Goal: Information Seeking & Learning: Learn about a topic

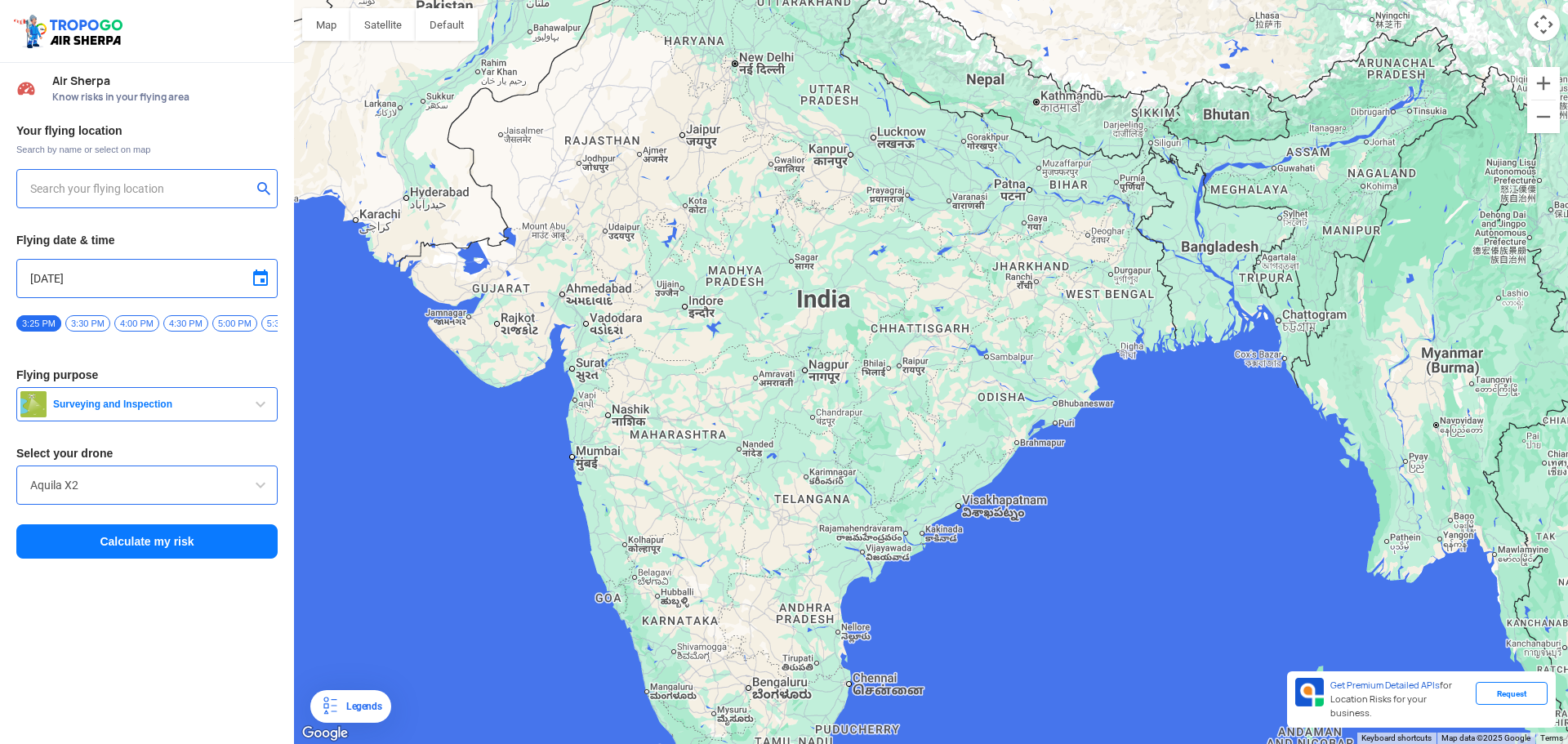
click at [118, 422] on button "Surveying and Inspection" at bounding box center [147, 404] width 261 height 34
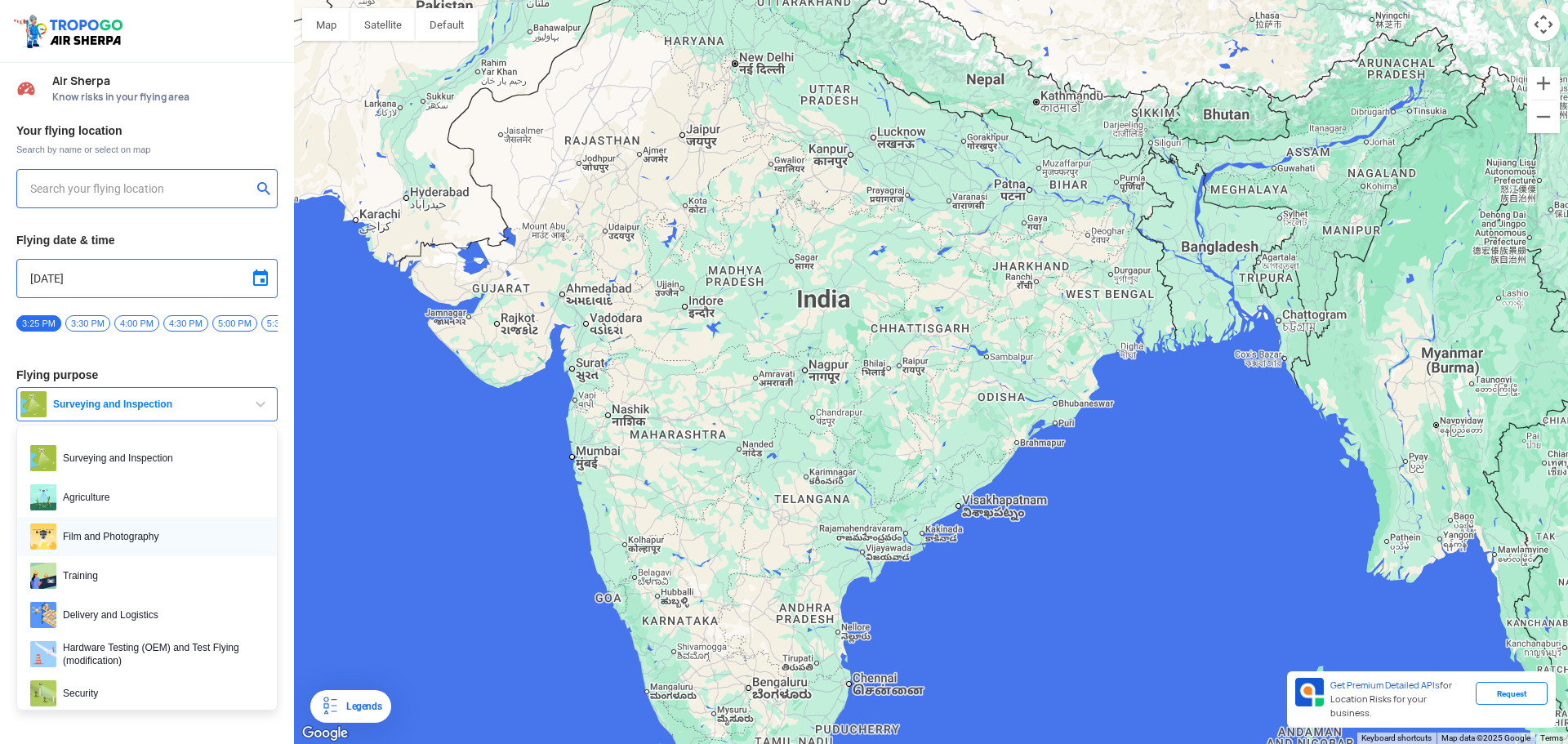
click at [140, 529] on link "Film and Photography" at bounding box center [147, 537] width 260 height 39
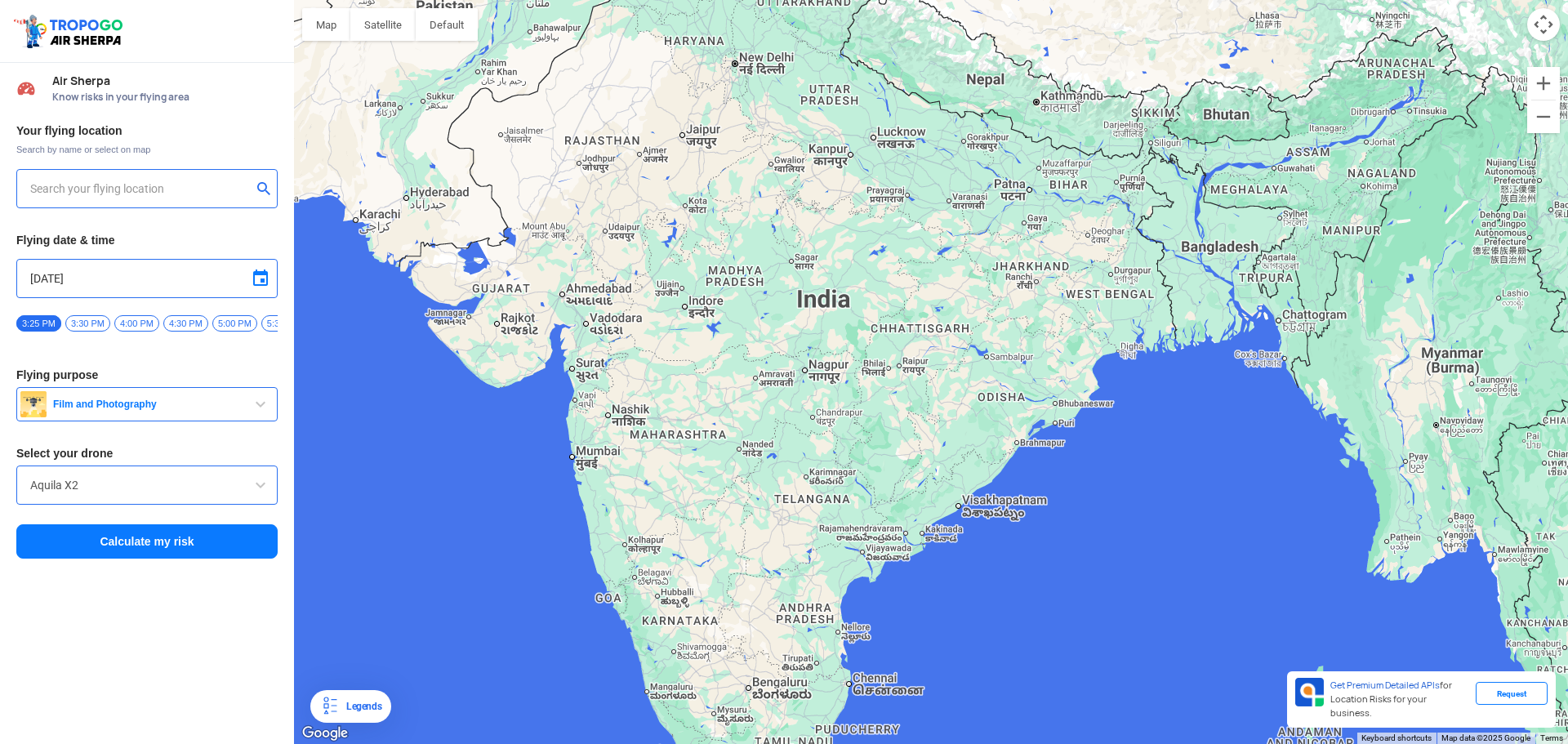
click at [228, 495] on input "Aquila X2" at bounding box center [147, 486] width 233 height 20
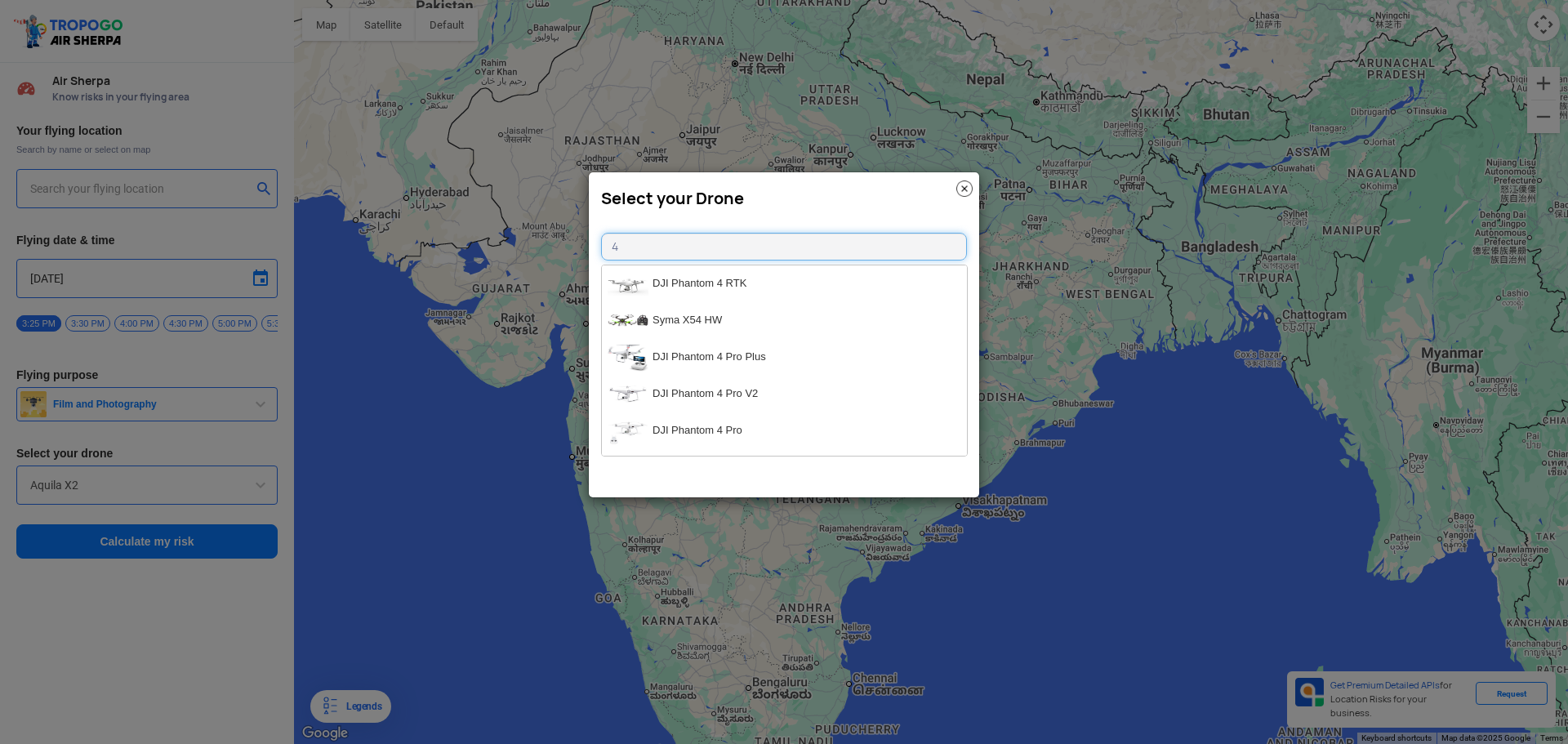
type input "4"
click at [658, 255] on input "mini" at bounding box center [783, 246] width 365 height 28
type input "mini"
click at [965, 189] on img at bounding box center [964, 188] width 17 height 17
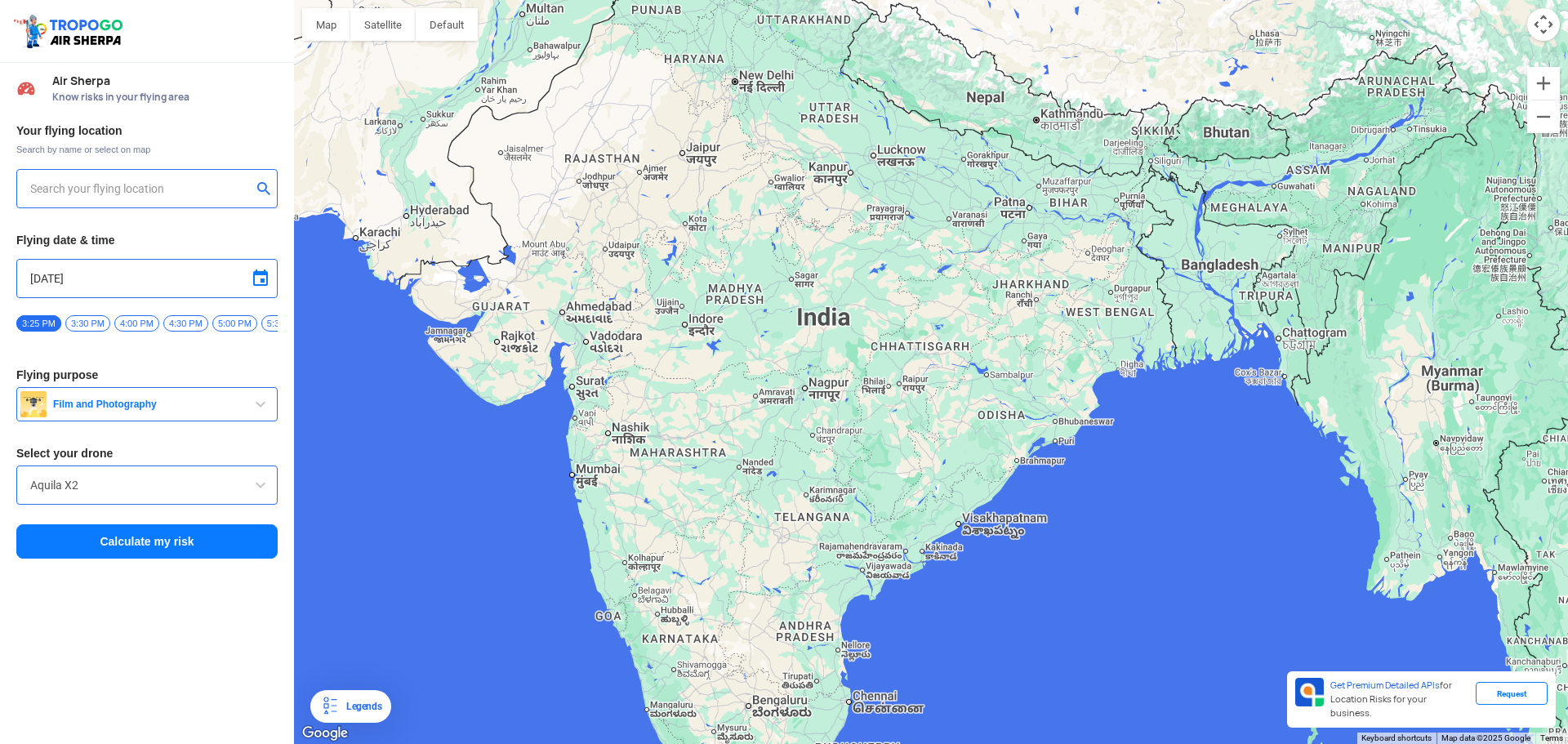
drag, startPoint x: 1024, startPoint y: 378, endPoint x: 992, endPoint y: 394, distance: 35.8
click at [992, 394] on div at bounding box center [930, 372] width 1274 height 744
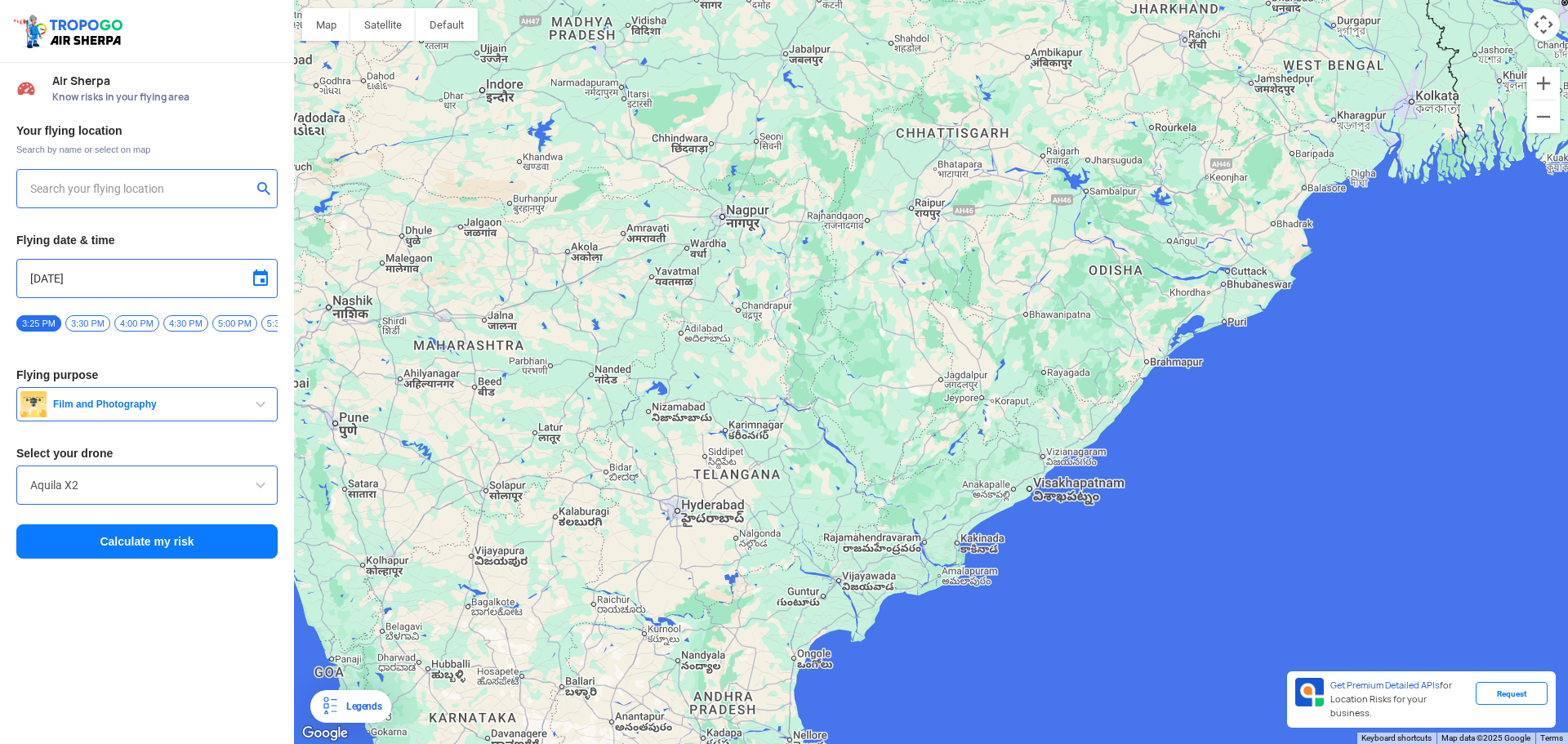
drag, startPoint x: 890, startPoint y: 483, endPoint x: 914, endPoint y: 396, distance: 90.2
click at [914, 396] on div at bounding box center [930, 372] width 1274 height 744
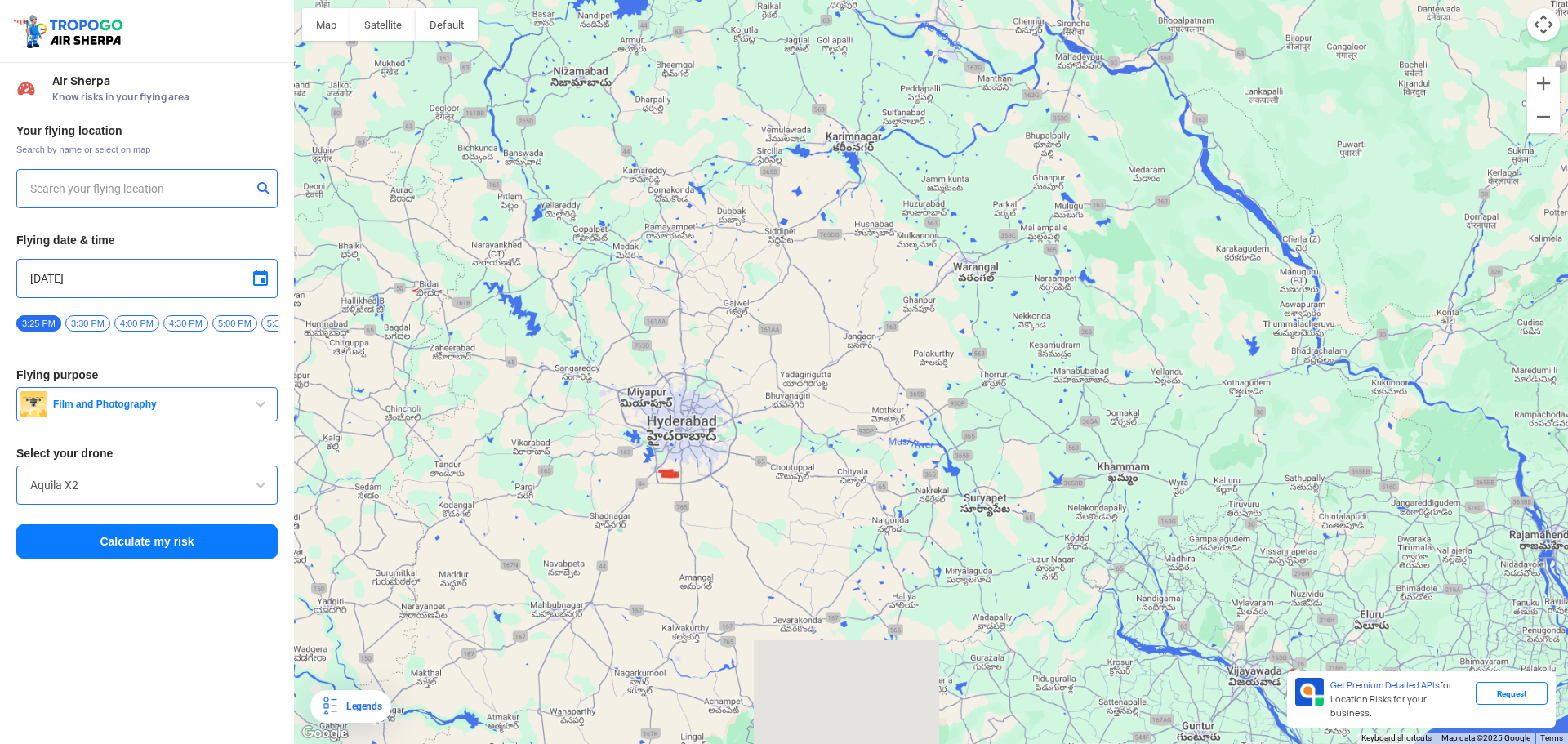
drag, startPoint x: 765, startPoint y: 499, endPoint x: 1018, endPoint y: 375, distance: 281.8
click at [1018, 375] on div at bounding box center [930, 372] width 1274 height 744
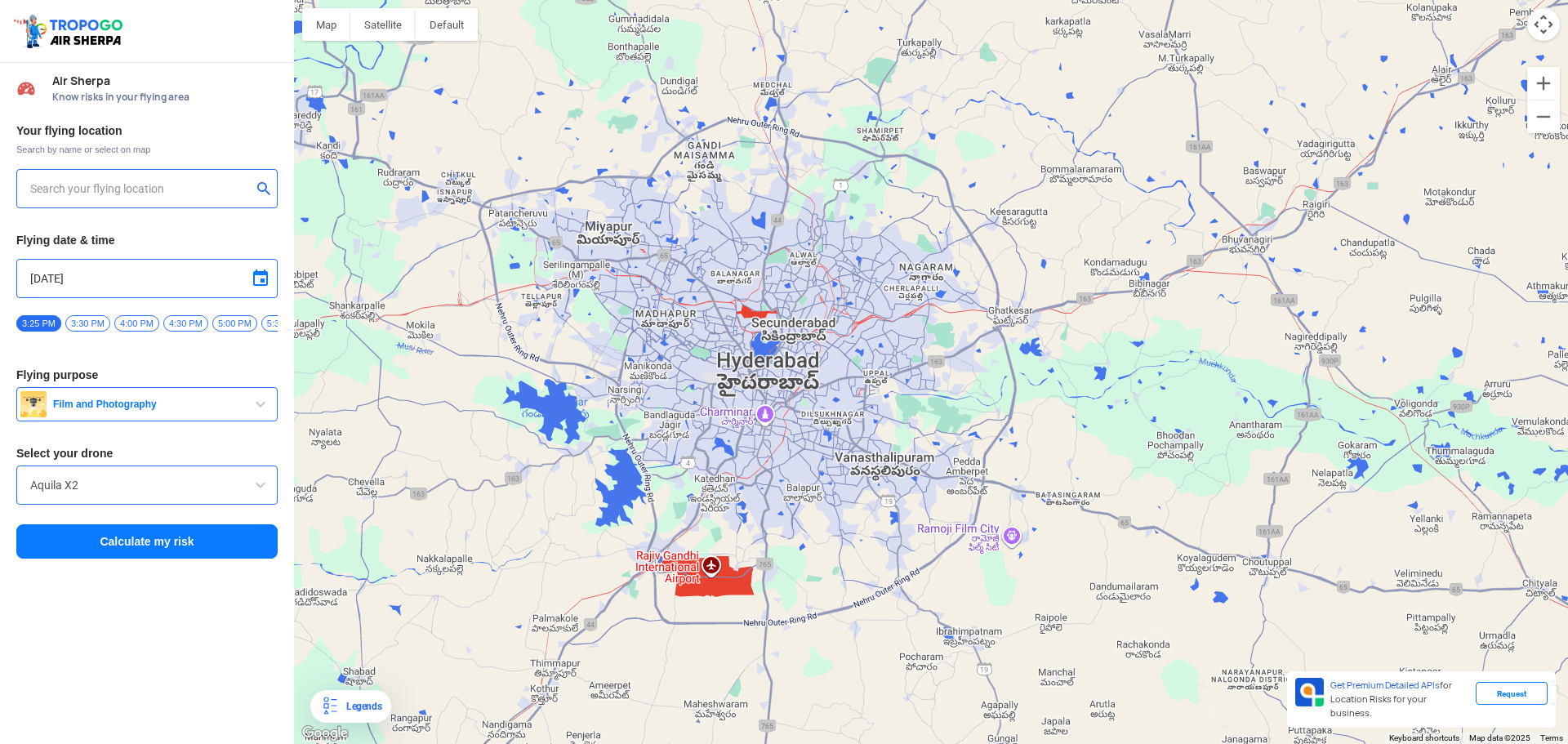
drag, startPoint x: 626, startPoint y: 471, endPoint x: 700, endPoint y: 462, distance: 74.5
click at [700, 462] on div at bounding box center [930, 372] width 1274 height 744
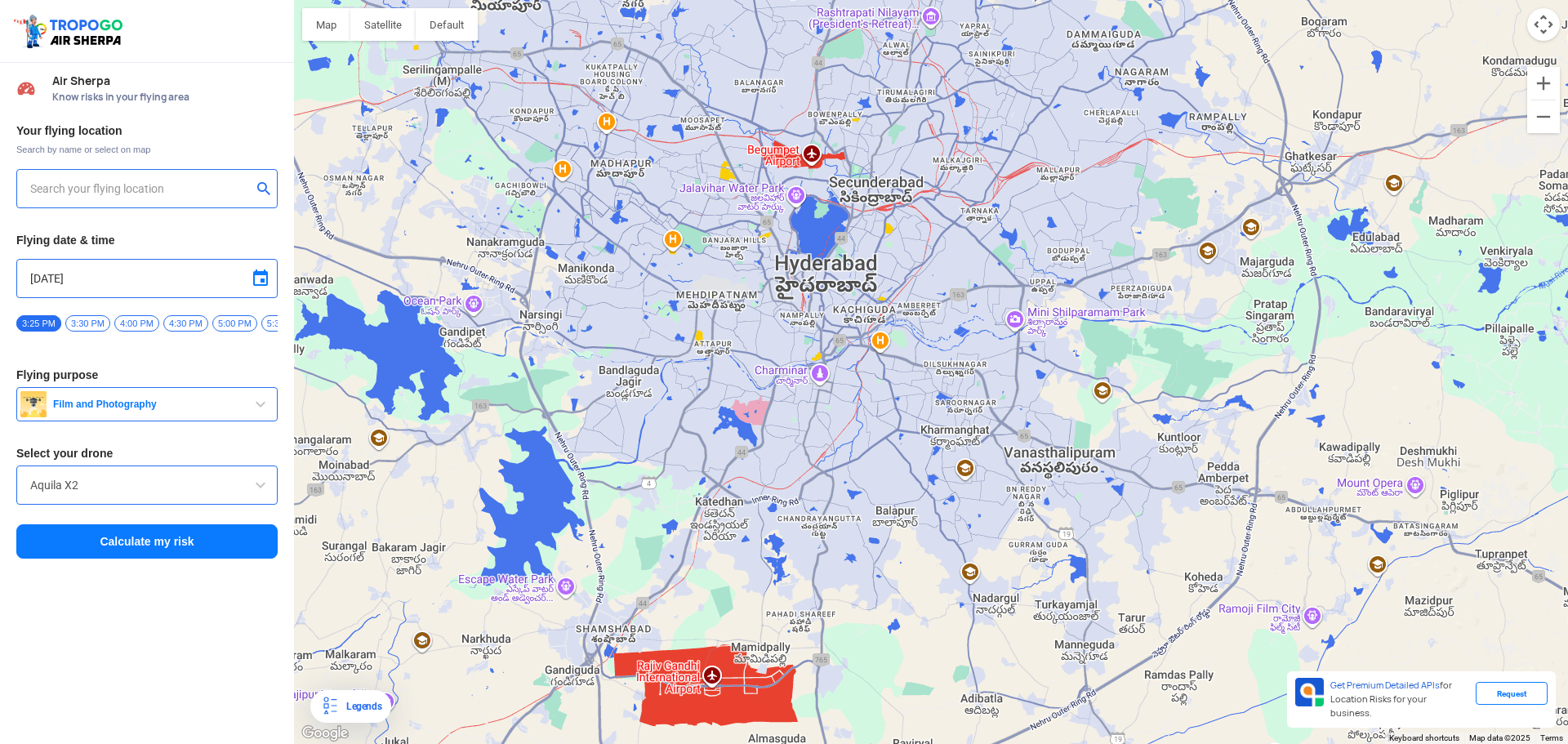
drag, startPoint x: 757, startPoint y: 459, endPoint x: 747, endPoint y: 473, distance: 17.2
click at [747, 473] on div at bounding box center [930, 372] width 1274 height 744
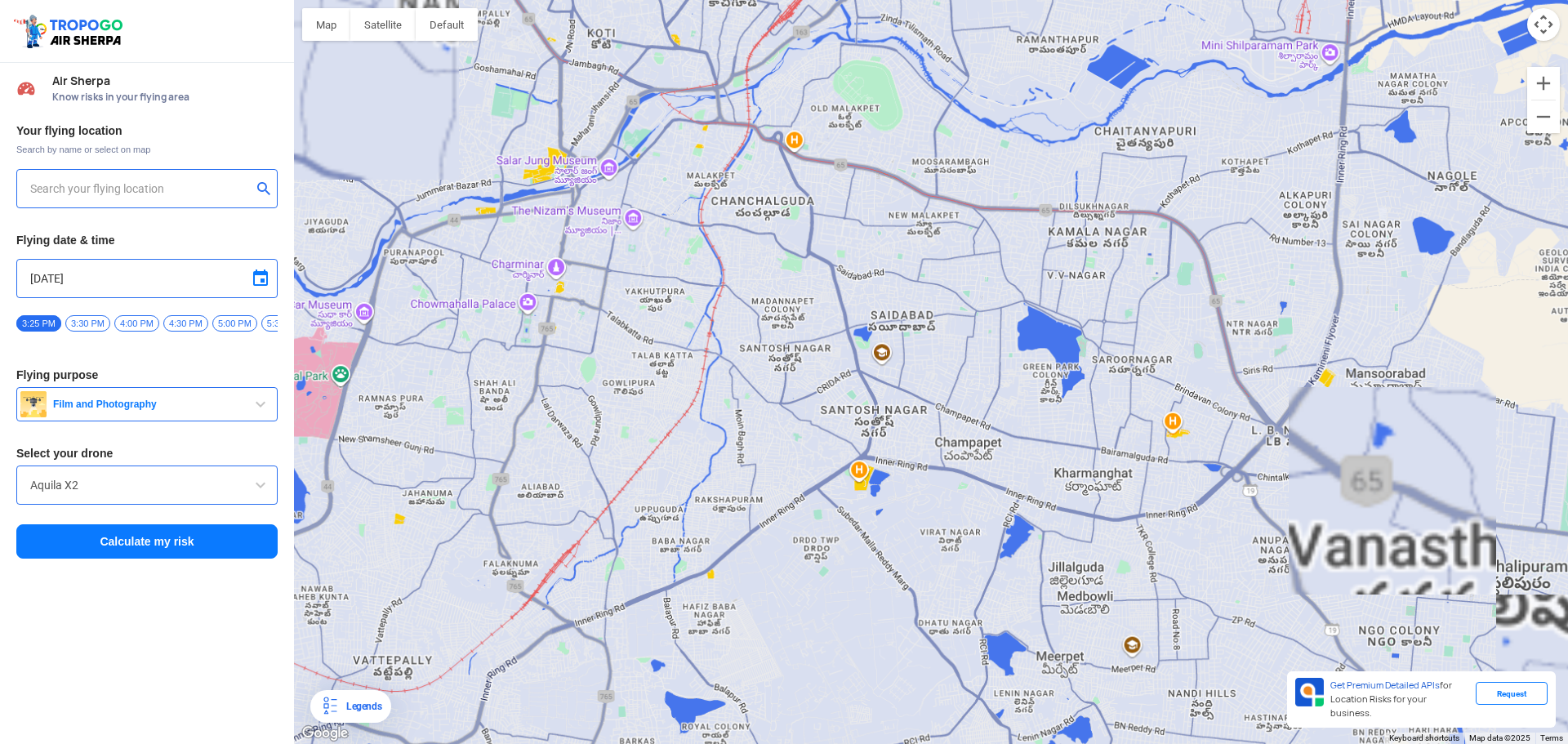
drag, startPoint x: 766, startPoint y: 357, endPoint x: 864, endPoint y: 151, distance: 228.1
click at [864, 152] on div at bounding box center [930, 372] width 1274 height 744
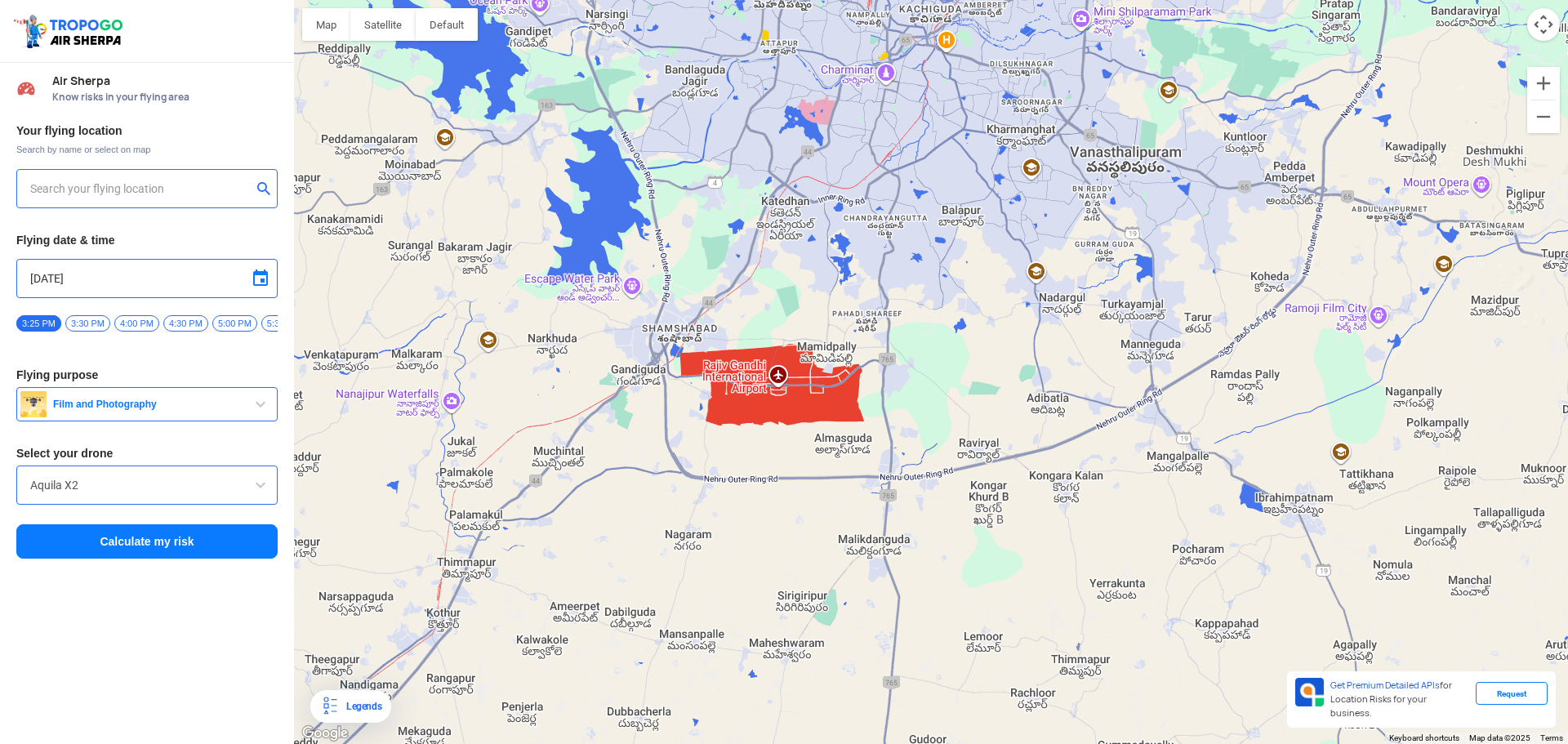
drag, startPoint x: 748, startPoint y: 404, endPoint x: 827, endPoint y: 372, distance: 85.2
click at [827, 372] on div at bounding box center [930, 372] width 1274 height 744
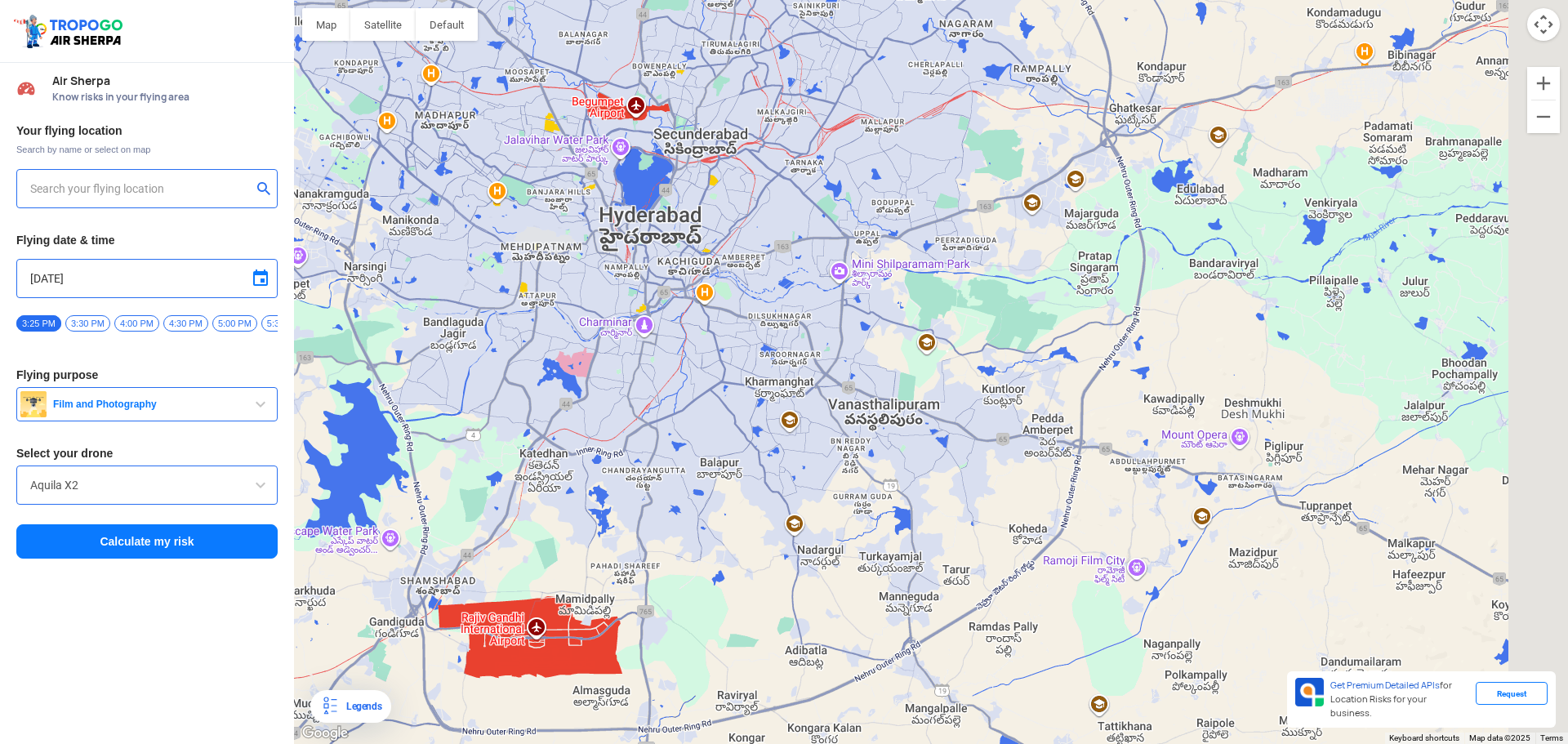
drag, startPoint x: 934, startPoint y: 332, endPoint x: 706, endPoint y: 572, distance: 331.0
click at [706, 572] on div at bounding box center [930, 372] width 1274 height 744
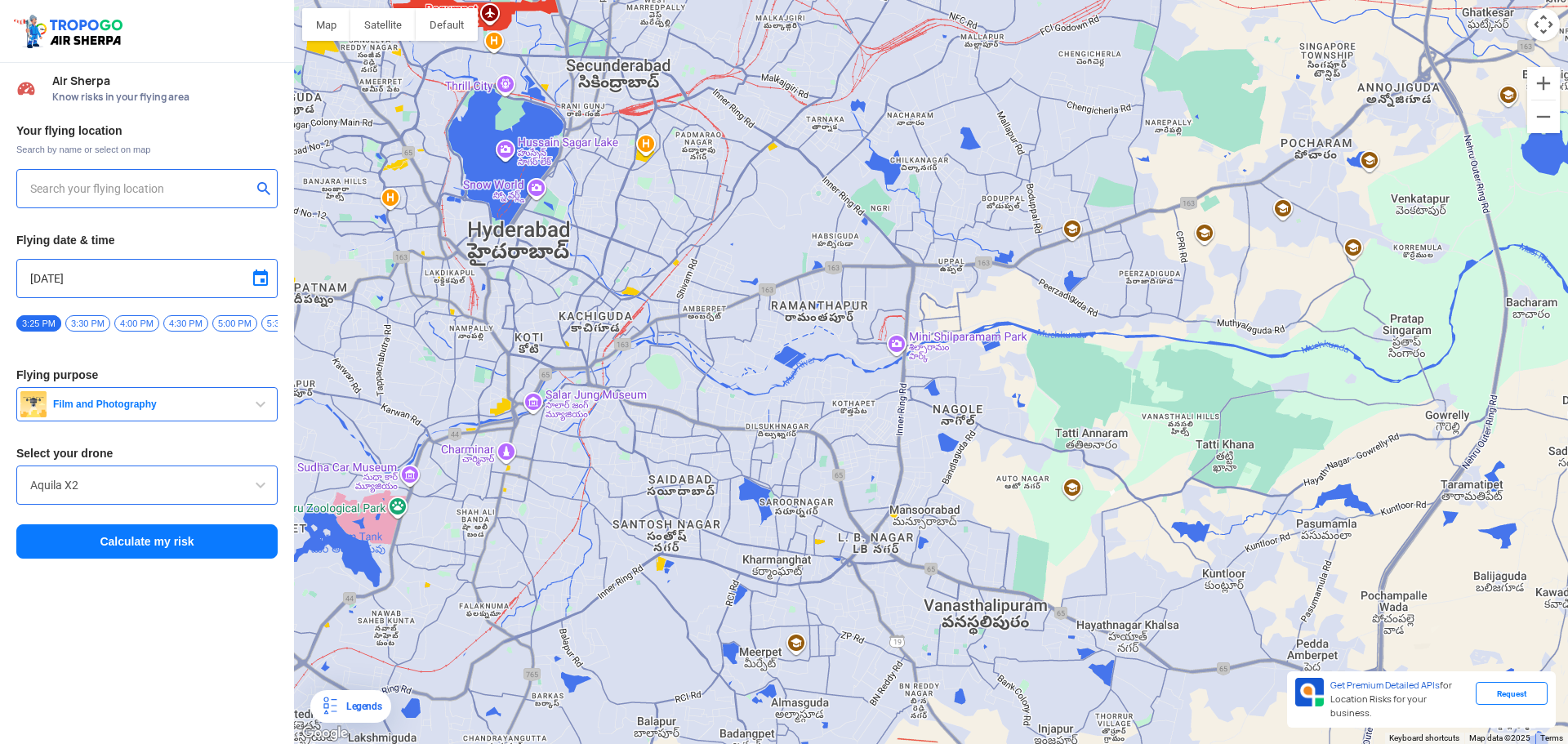
drag, startPoint x: 613, startPoint y: 391, endPoint x: 762, endPoint y: 533, distance: 205.8
click at [757, 535] on div at bounding box center [930, 372] width 1274 height 744
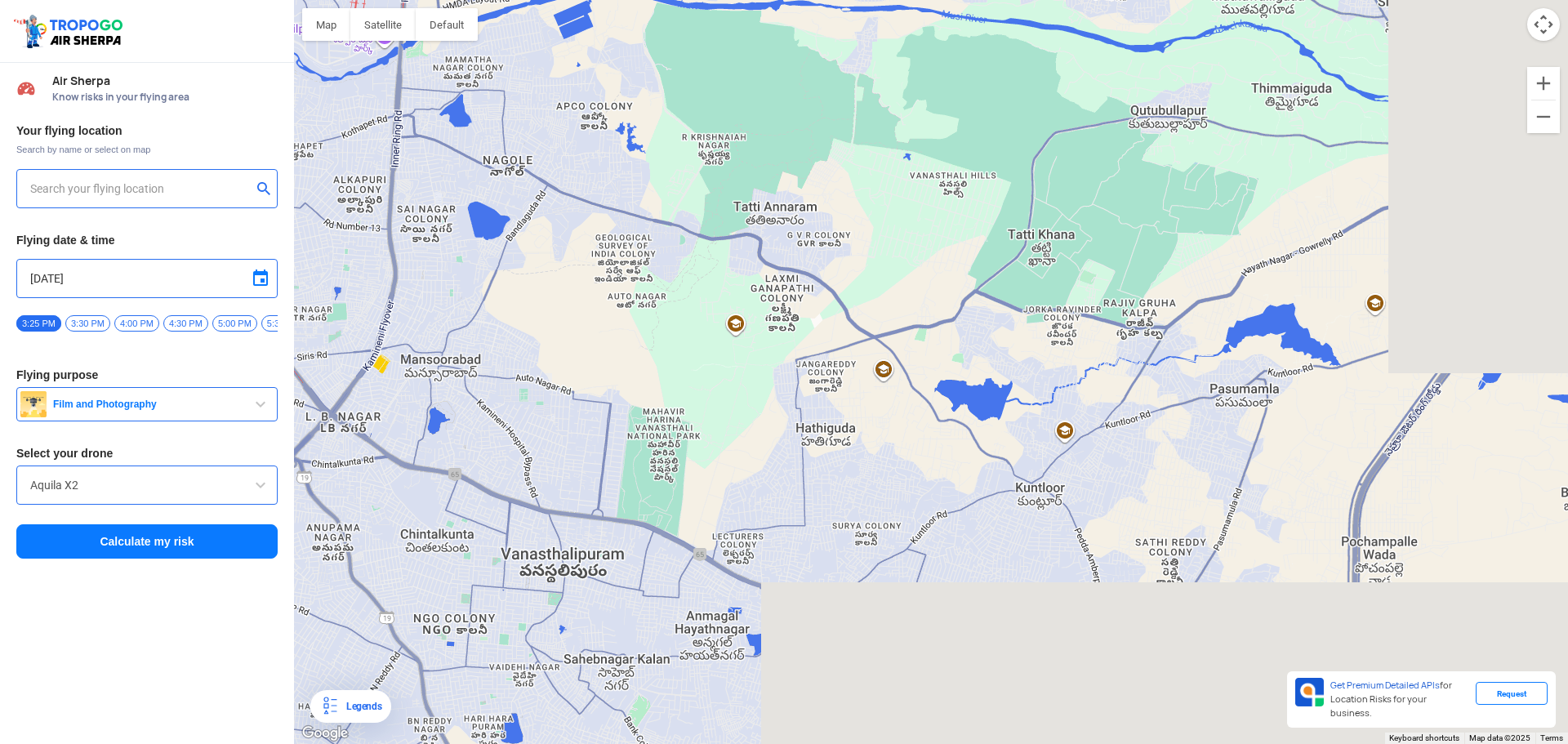
drag, startPoint x: 961, startPoint y: 464, endPoint x: 651, endPoint y: 140, distance: 448.4
click at [651, 140] on div at bounding box center [930, 372] width 1274 height 744
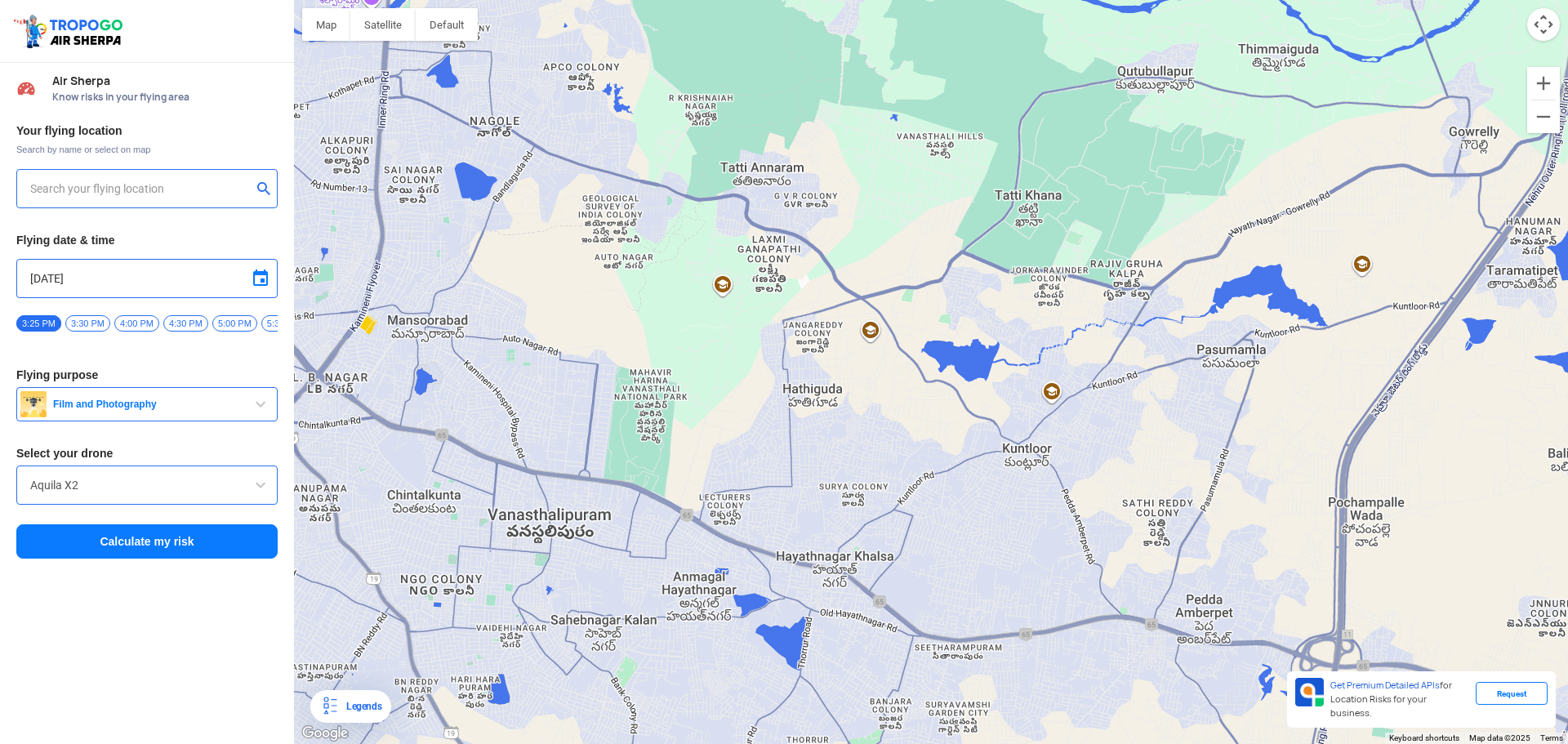
drag, startPoint x: 806, startPoint y: 397, endPoint x: 771, endPoint y: 204, distance: 196.1
click at [772, 211] on div at bounding box center [930, 372] width 1274 height 744
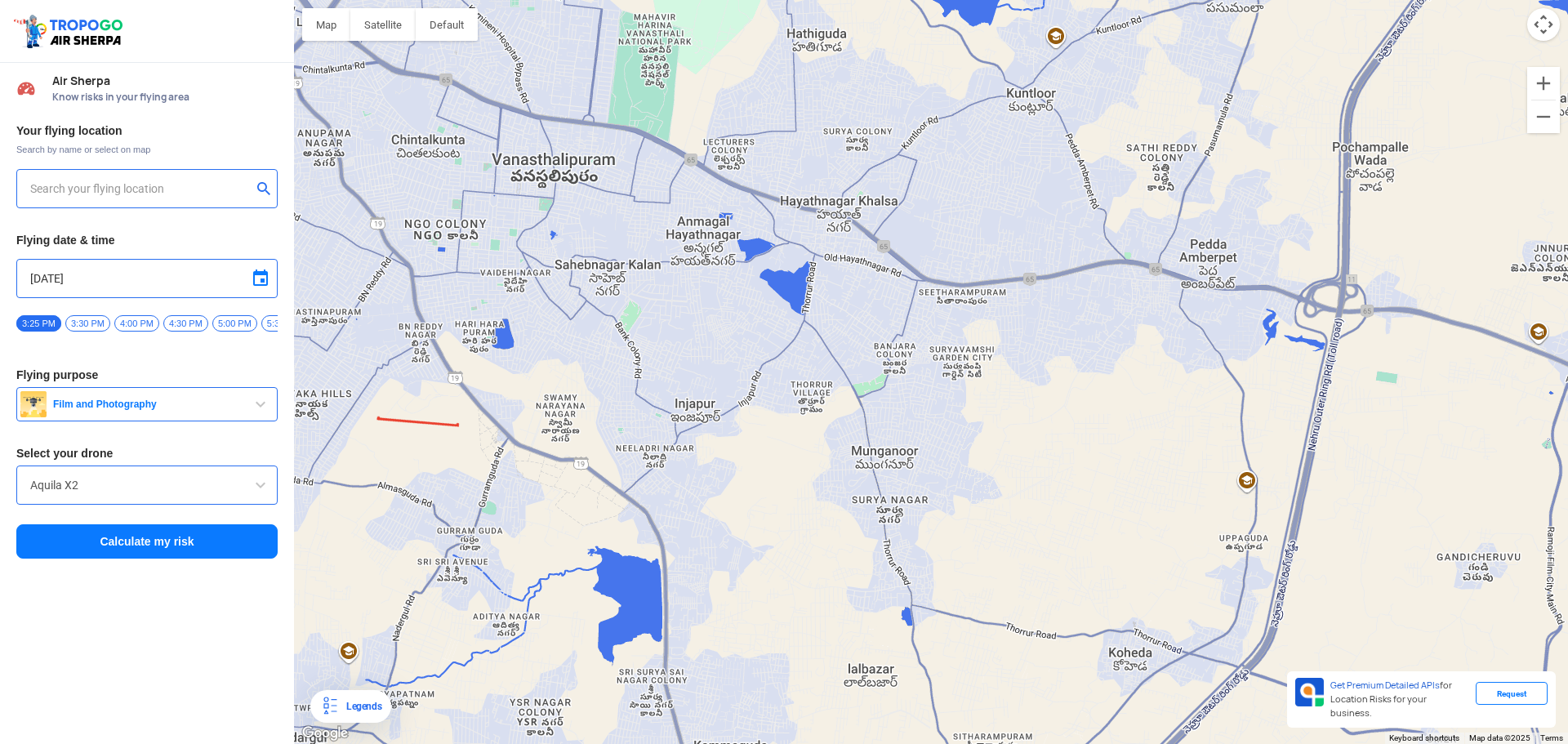
drag, startPoint x: 810, startPoint y: 314, endPoint x: 846, endPoint y: 234, distance: 87.7
click at [846, 234] on div at bounding box center [930, 372] width 1274 height 744
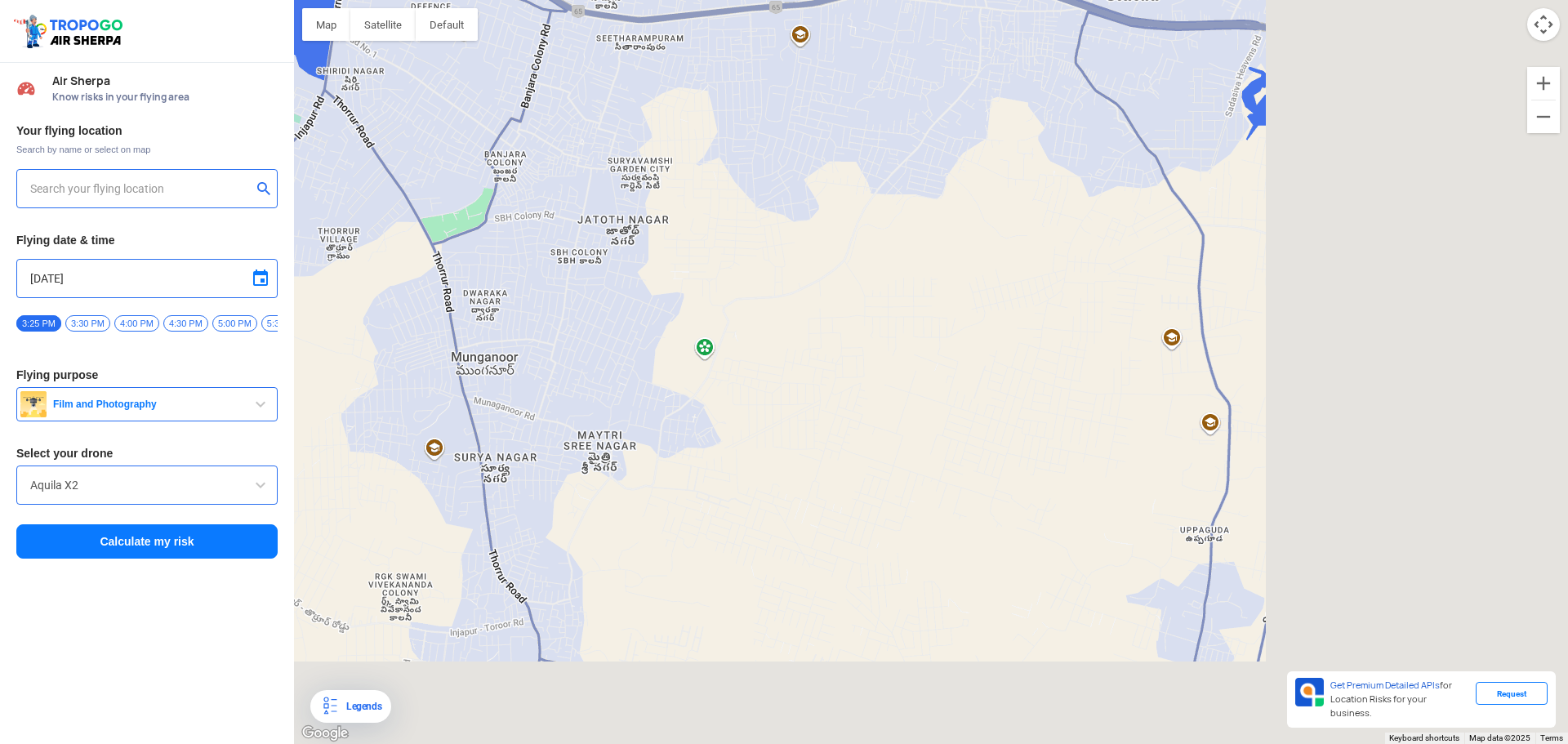
drag, startPoint x: 907, startPoint y: 413, endPoint x: 542, endPoint y: 310, distance: 379.3
click at [542, 310] on div at bounding box center [930, 372] width 1274 height 744
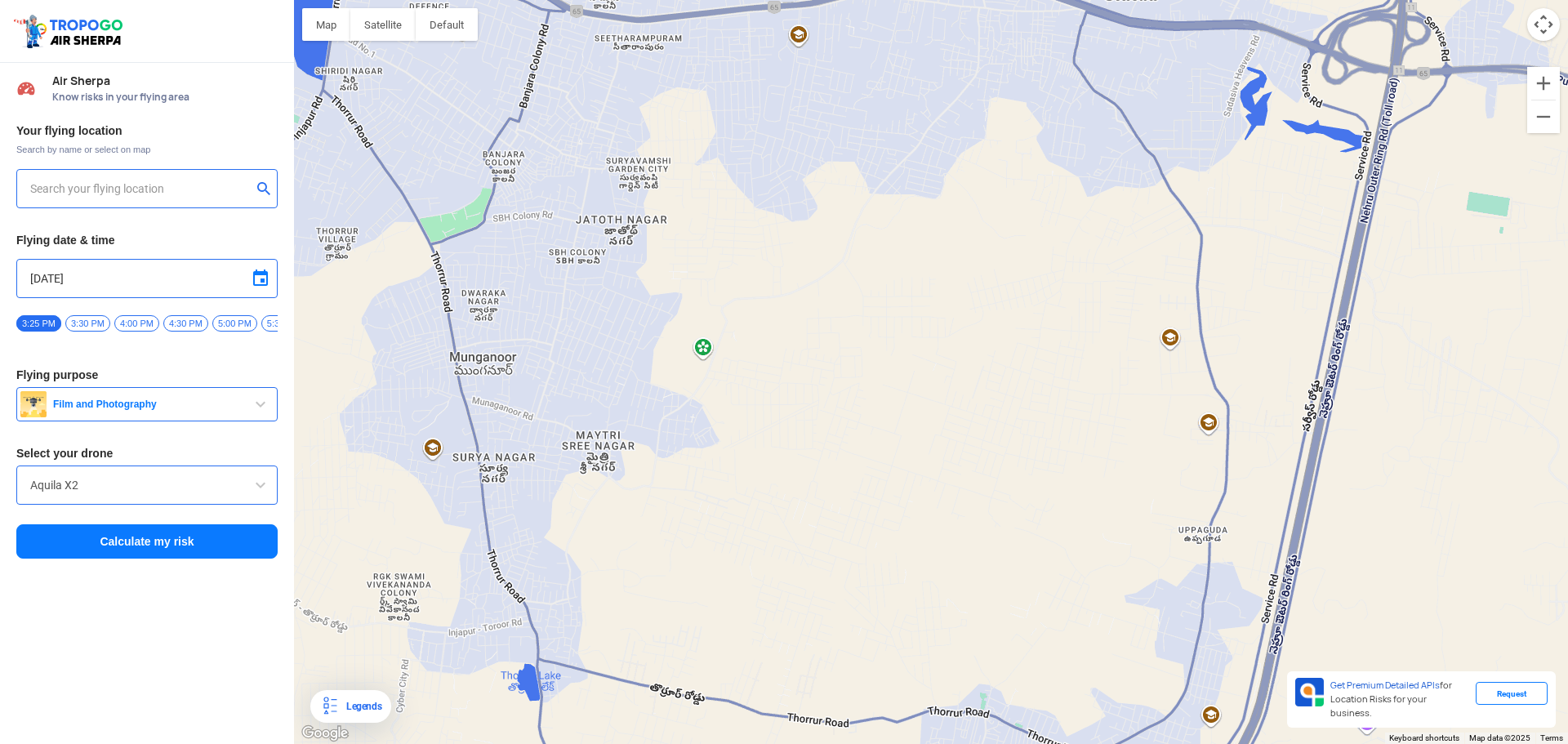
click at [1206, 421] on div at bounding box center [930, 372] width 1274 height 744
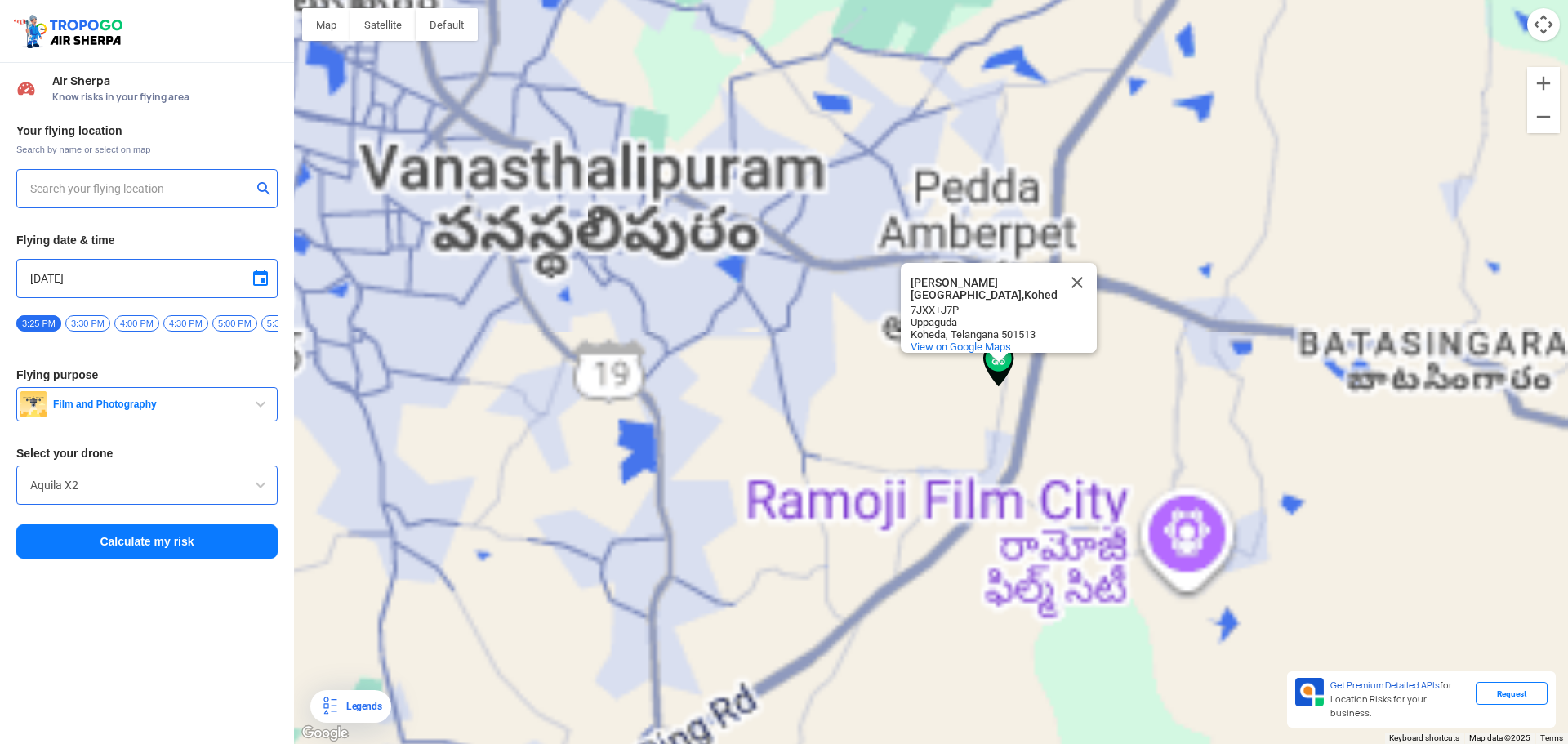
type input "Pedda Amberpet, [PERSON_NAME][GEOGRAPHIC_DATA], [GEOGRAPHIC_DATA]"
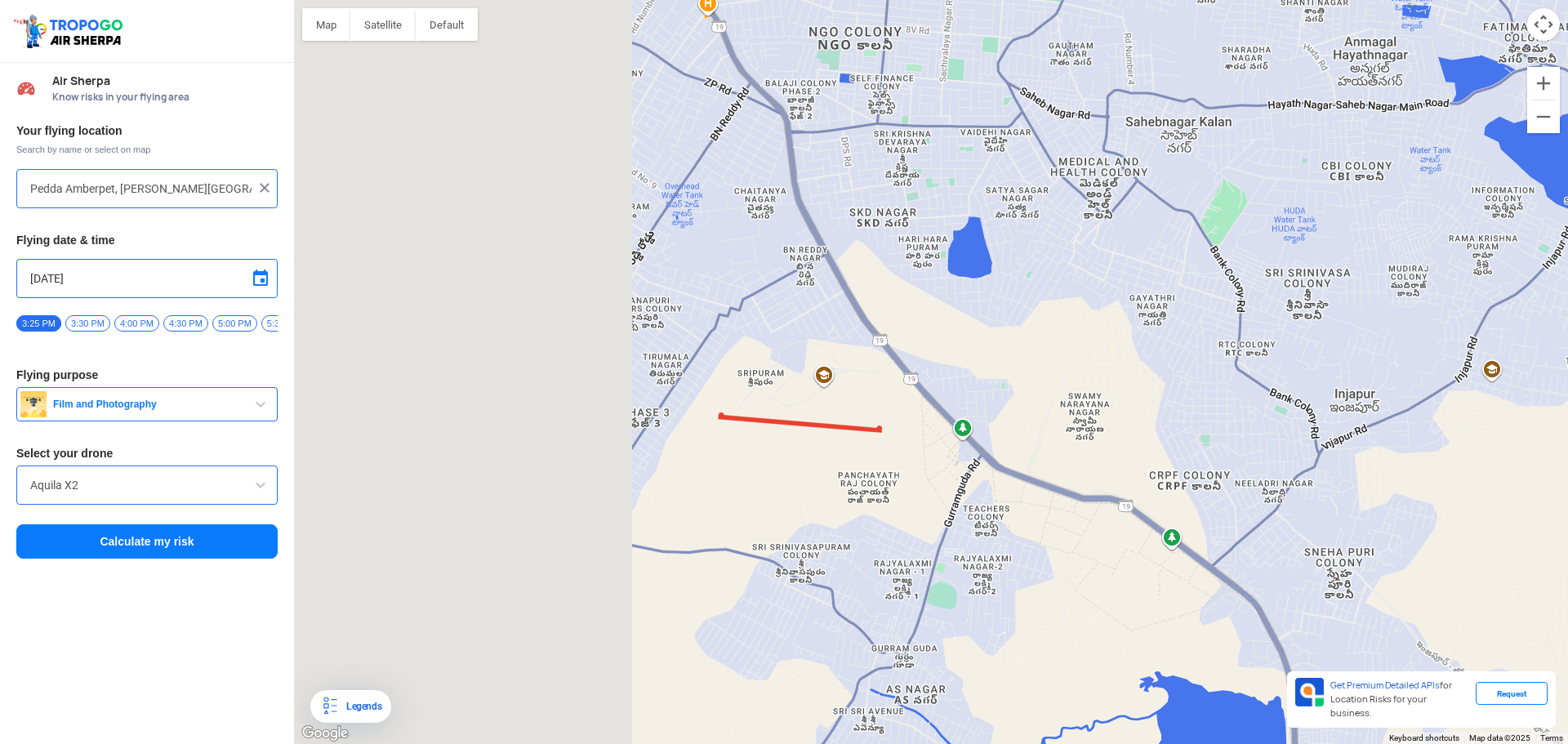
drag, startPoint x: 755, startPoint y: 292, endPoint x: 1225, endPoint y: 208, distance: 477.4
click at [1225, 208] on div "[PERSON_NAME][GEOGRAPHIC_DATA],[PERSON_NAME][GEOGRAPHIC_DATA],Koheda 7JXX+J7P U…" at bounding box center [930, 372] width 1274 height 744
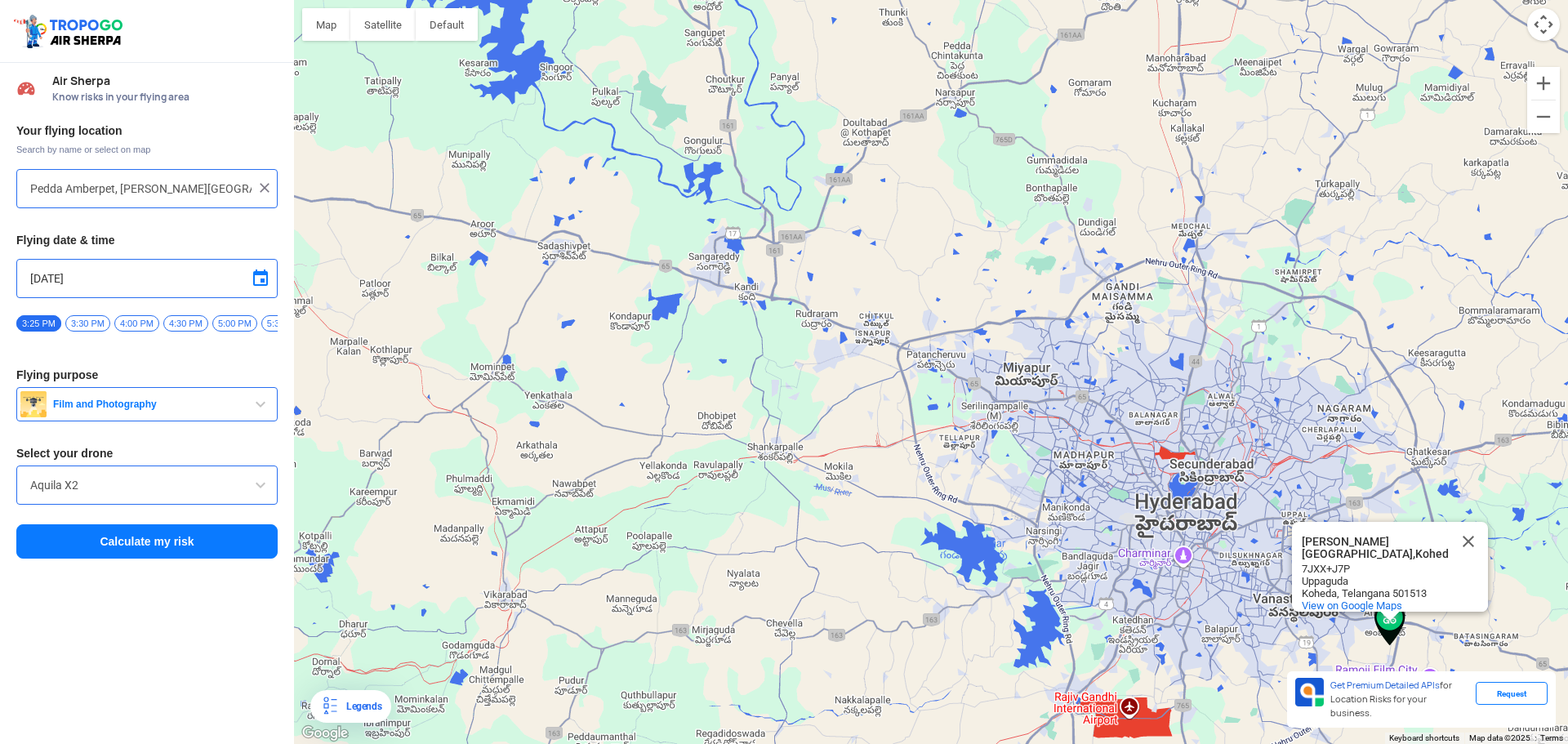
drag, startPoint x: 687, startPoint y: 363, endPoint x: 1158, endPoint y: 659, distance: 556.3
click at [1158, 659] on div "[PERSON_NAME][GEOGRAPHIC_DATA],[PERSON_NAME][GEOGRAPHIC_DATA],Koheda 7JXX+J7P U…" at bounding box center [930, 372] width 1274 height 744
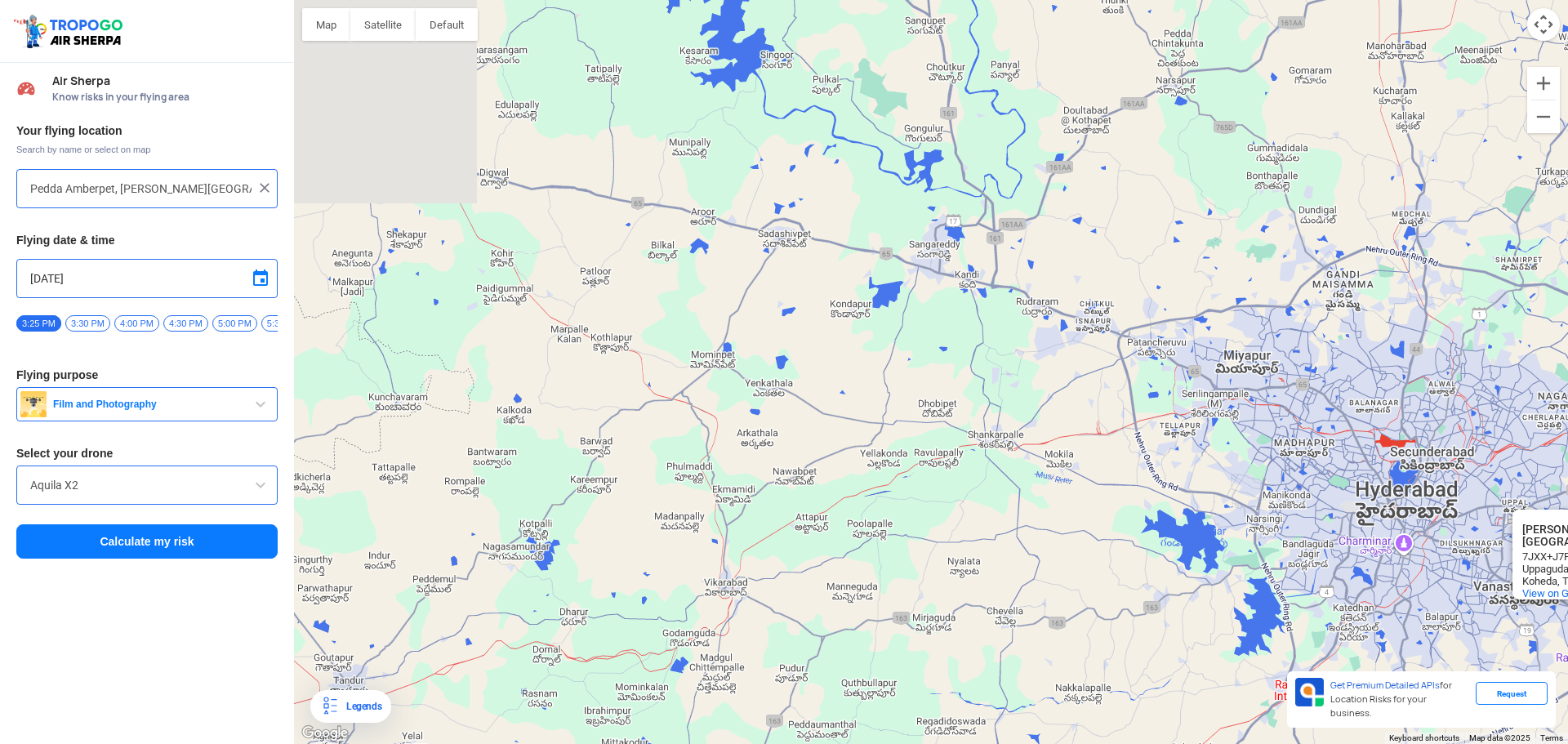
drag, startPoint x: 842, startPoint y: 526, endPoint x: 1018, endPoint y: 513, distance: 176.5
click at [1018, 513] on div "[PERSON_NAME][GEOGRAPHIC_DATA],[PERSON_NAME][GEOGRAPHIC_DATA],Koheda 7JXX+J7P U…" at bounding box center [930, 372] width 1274 height 744
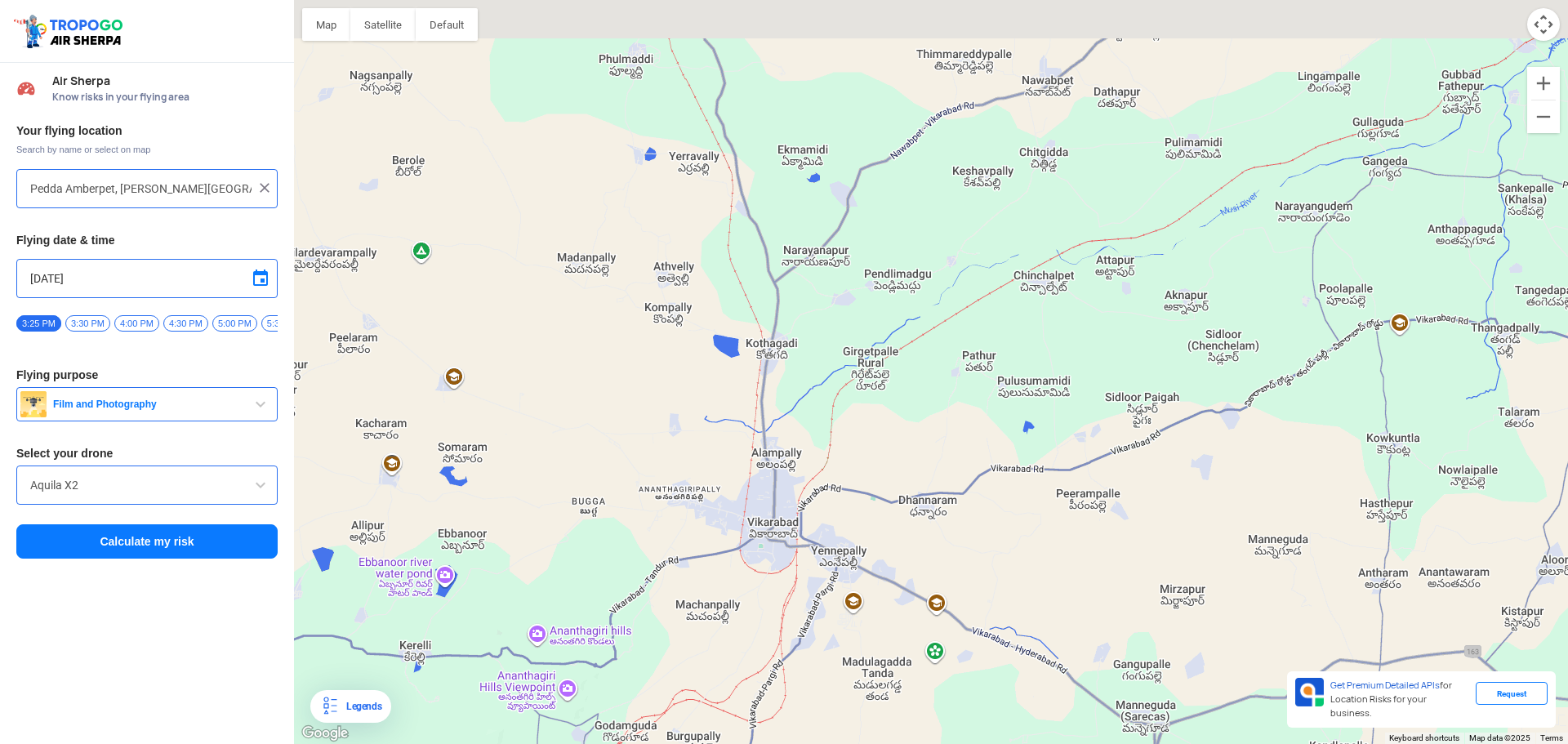
drag, startPoint x: 768, startPoint y: 396, endPoint x: 757, endPoint y: 509, distance: 113.5
click at [757, 509] on div "[PERSON_NAME][GEOGRAPHIC_DATA],[PERSON_NAME][GEOGRAPHIC_DATA],Koheda 7JXX+J7P U…" at bounding box center [930, 372] width 1274 height 744
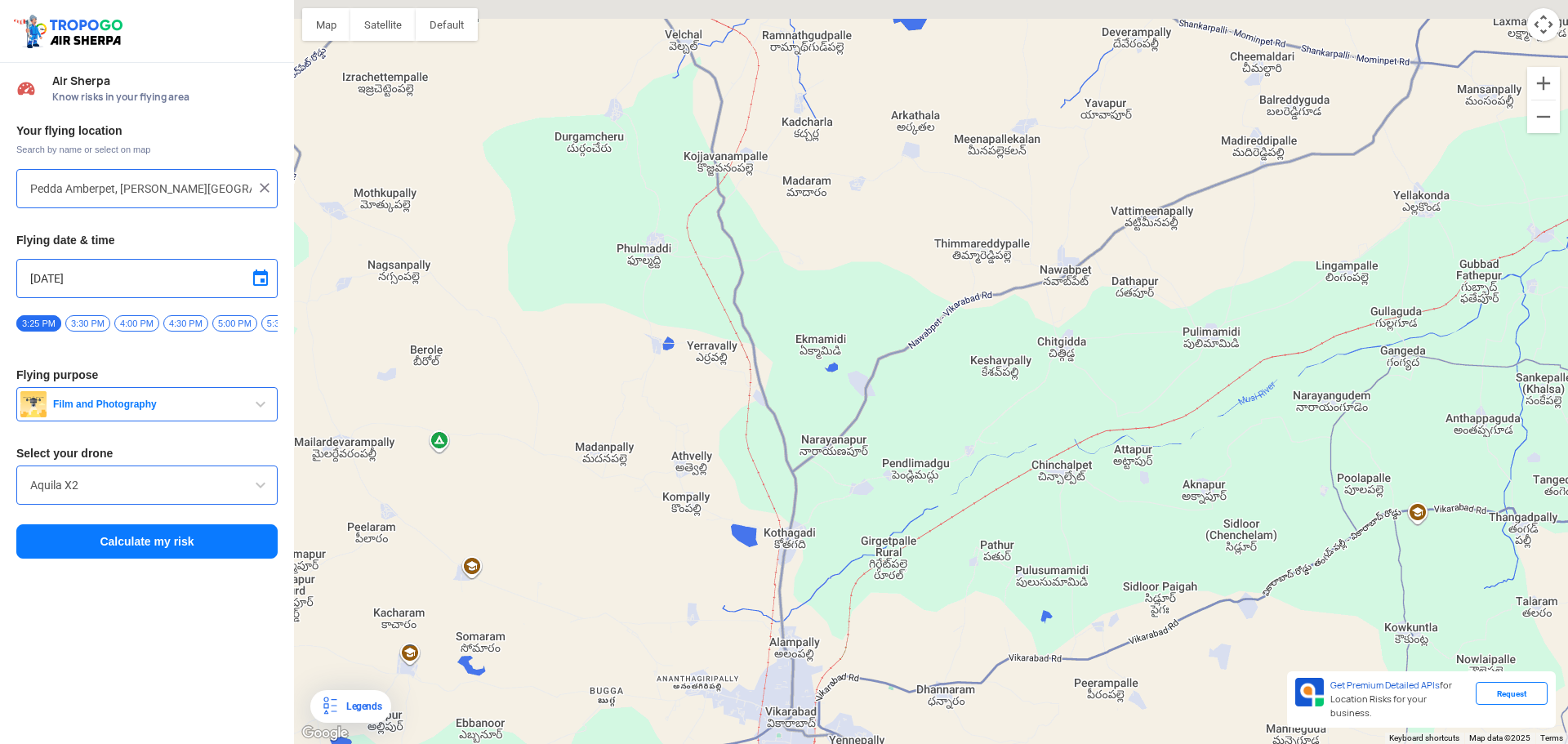
drag, startPoint x: 779, startPoint y: 350, endPoint x: 818, endPoint y: 739, distance: 391.0
click at [818, 705] on div "[PERSON_NAME][GEOGRAPHIC_DATA],[PERSON_NAME][GEOGRAPHIC_DATA],Koheda 7JXX+J7P U…" at bounding box center [930, 372] width 1274 height 744
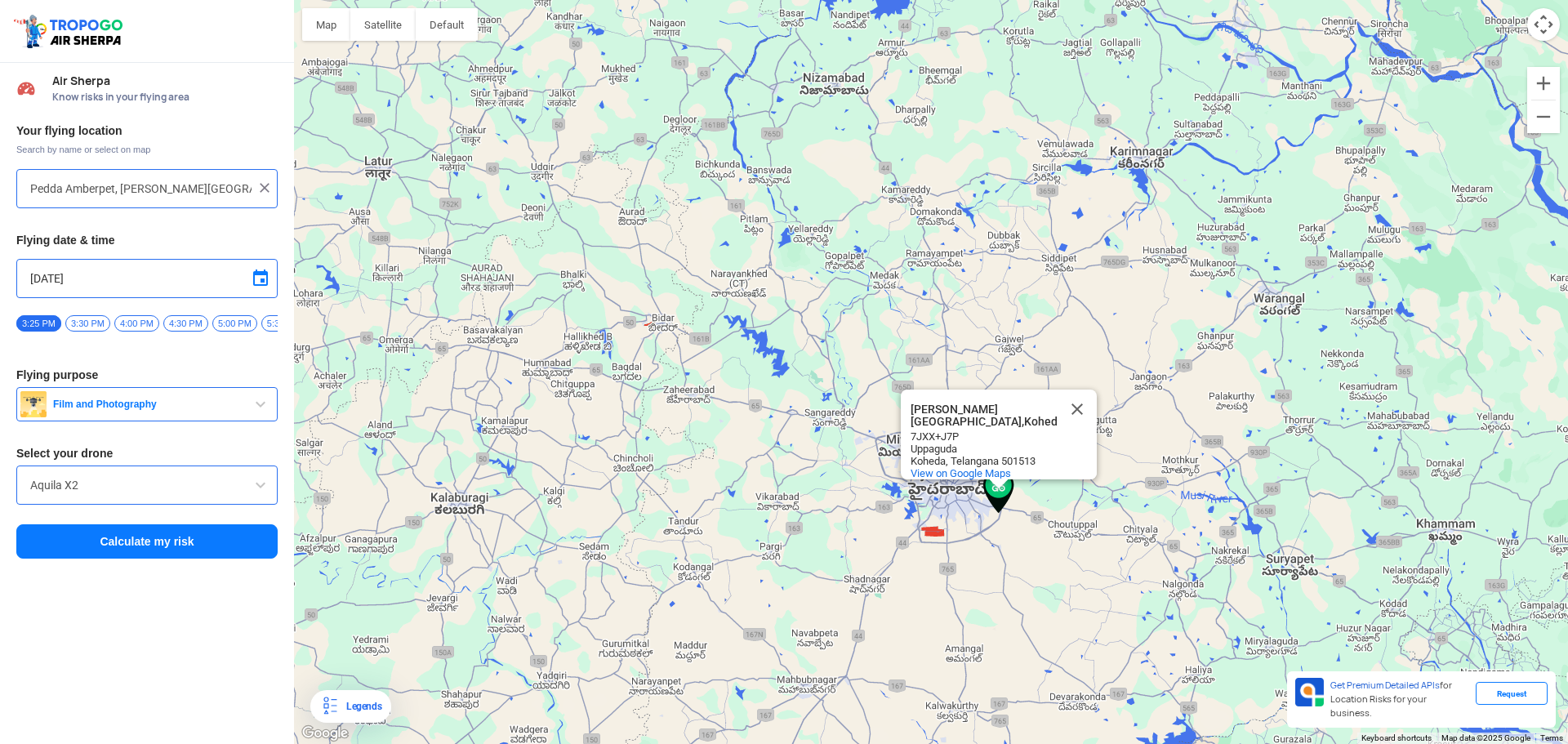
drag, startPoint x: 762, startPoint y: 428, endPoint x: 771, endPoint y: 448, distance: 21.9
click at [771, 448] on div "[PERSON_NAME][GEOGRAPHIC_DATA],[PERSON_NAME][GEOGRAPHIC_DATA],Koheda 7JXX+J7P U…" at bounding box center [930, 372] width 1274 height 744
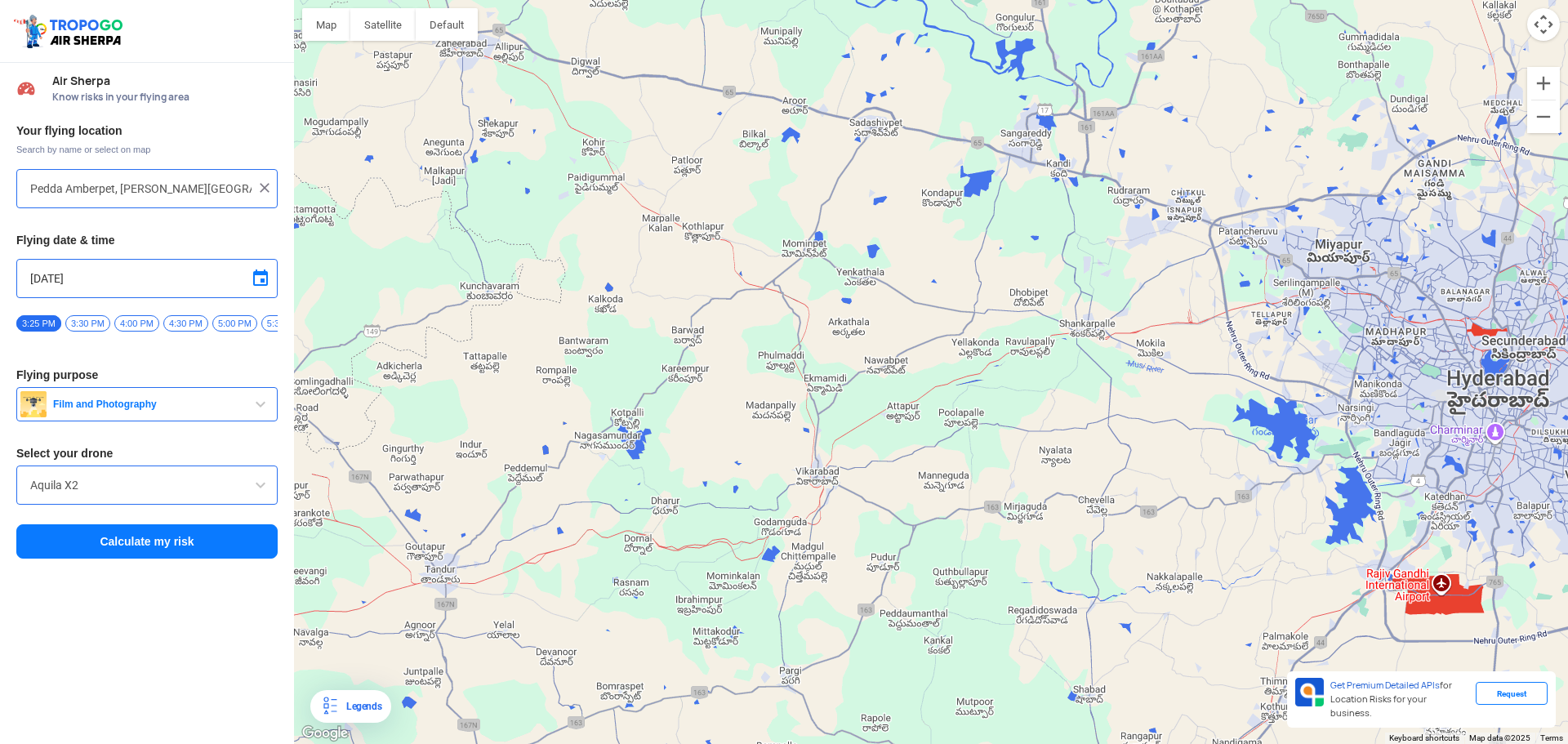
drag, startPoint x: 780, startPoint y: 433, endPoint x: 633, endPoint y: 249, distance: 235.5
click at [633, 249] on div "[PERSON_NAME][GEOGRAPHIC_DATA],[PERSON_NAME][GEOGRAPHIC_DATA],Koheda 7JXX+J7P U…" at bounding box center [930, 372] width 1274 height 744
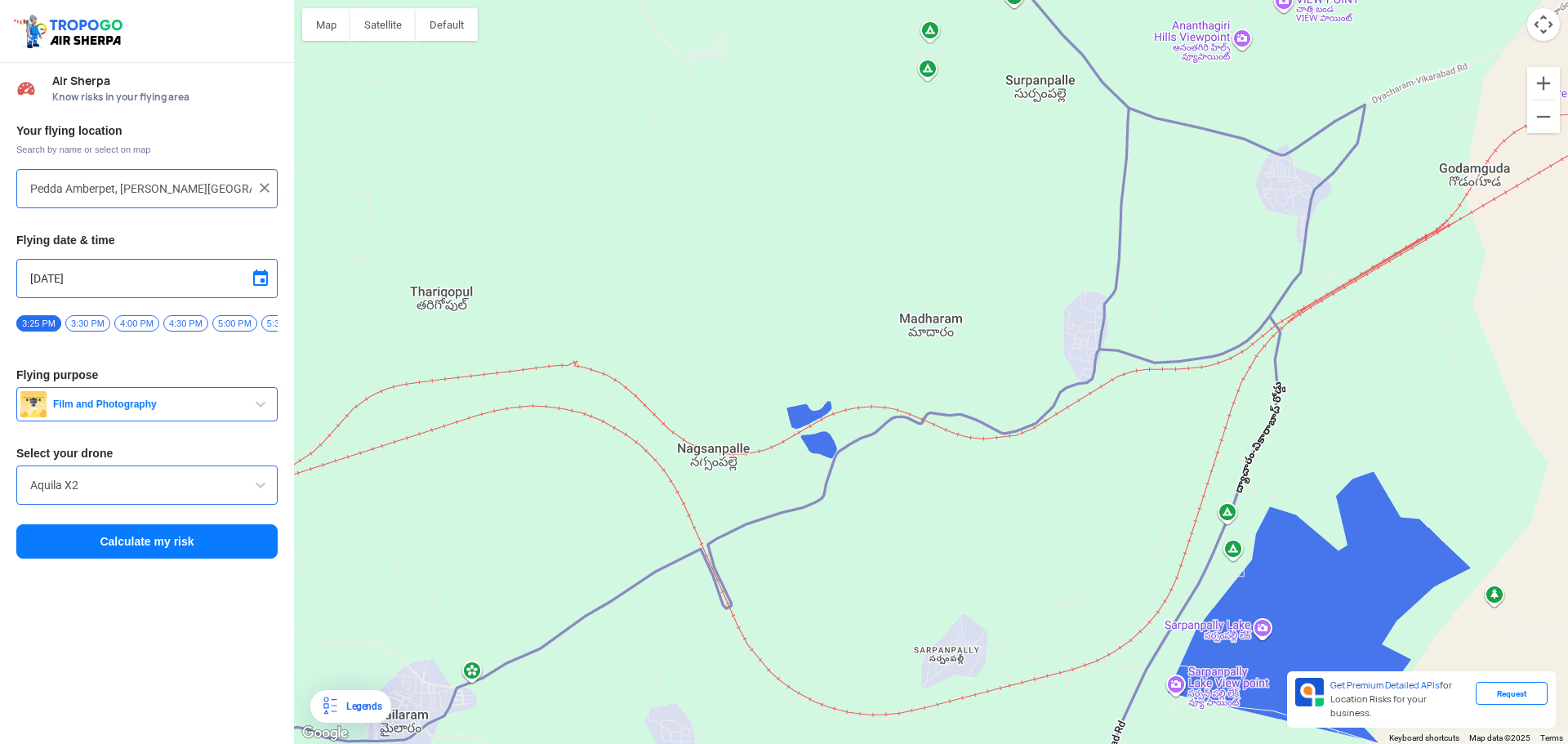
drag, startPoint x: 813, startPoint y: 286, endPoint x: 842, endPoint y: 366, distance: 85.1
click at [842, 366] on div "[PERSON_NAME][GEOGRAPHIC_DATA],[PERSON_NAME][GEOGRAPHIC_DATA],Koheda 7JXX+J7P U…" at bounding box center [930, 372] width 1274 height 744
